Goal: Information Seeking & Learning: Learn about a topic

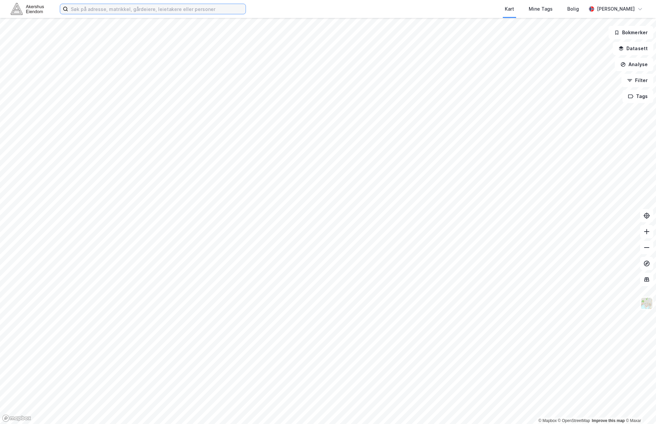
click at [116, 12] on input at bounding box center [157, 9] width 178 height 10
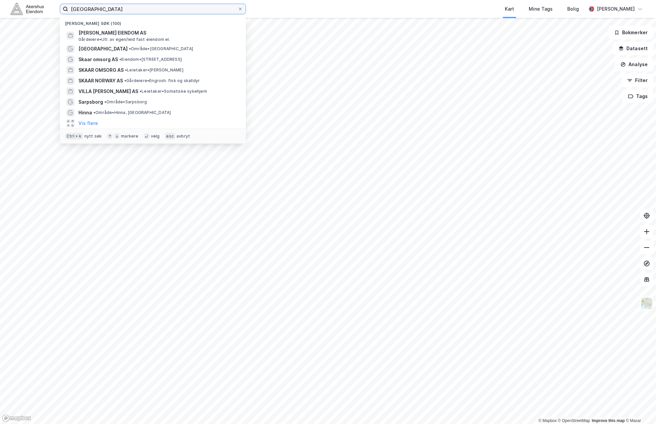
type input "[GEOGRAPHIC_DATA]"
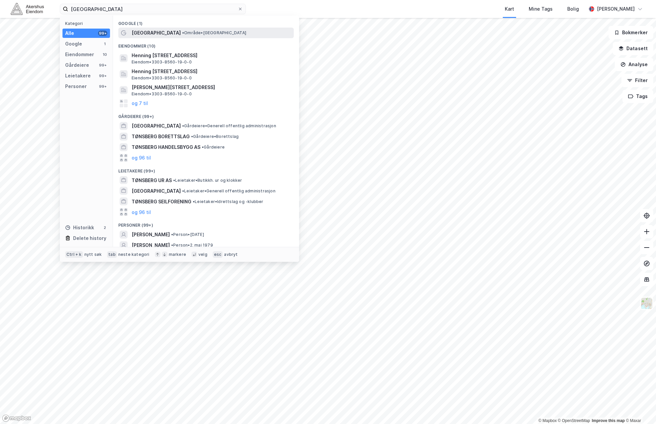
click at [146, 37] on span "[GEOGRAPHIC_DATA]" at bounding box center [156, 33] width 49 height 8
